Goal: Task Accomplishment & Management: Use online tool/utility

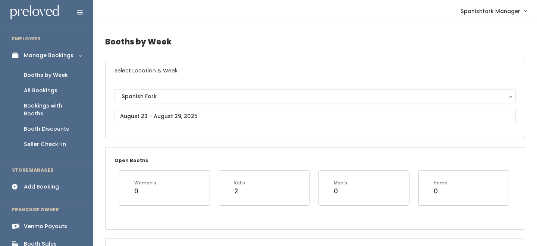
click at [54, 125] on div "Booth Discounts" at bounding box center [46, 129] width 45 height 8
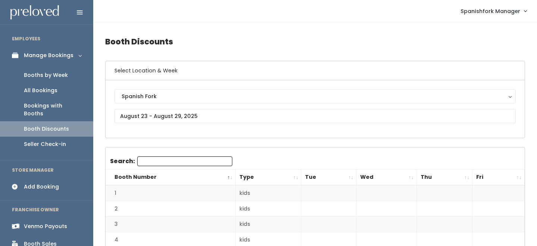
click at [173, 137] on div "Spanish Fork Spanish Fork" at bounding box center [315, 108] width 419 height 57
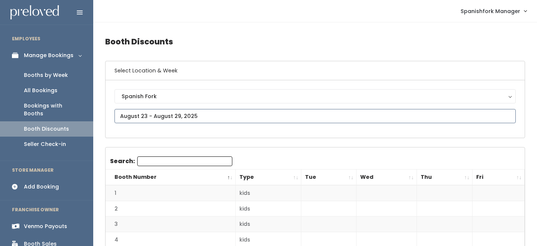
click at [188, 113] on input "text" at bounding box center [315, 116] width 401 height 14
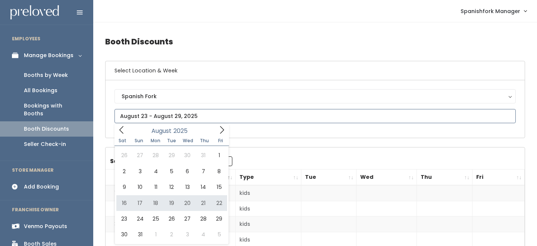
type input "August 16 to August 22"
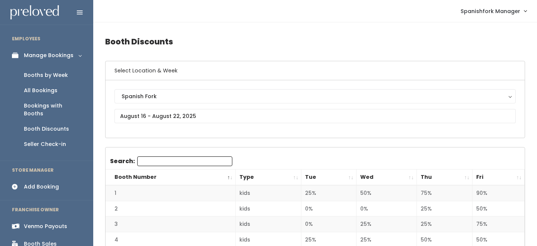
click at [519, 178] on th "Fri" at bounding box center [499, 177] width 52 height 16
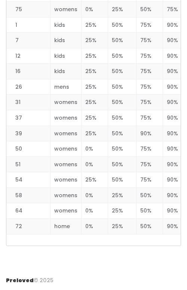
scroll to position [1122, 0]
